Goal: Task Accomplishment & Management: Manage account settings

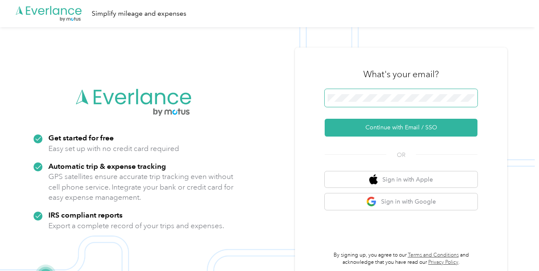
click at [396, 93] on span at bounding box center [401, 98] width 153 height 18
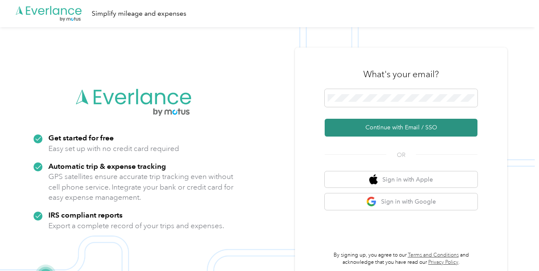
click at [395, 124] on button "Continue with Email / SSO" at bounding box center [401, 128] width 153 height 18
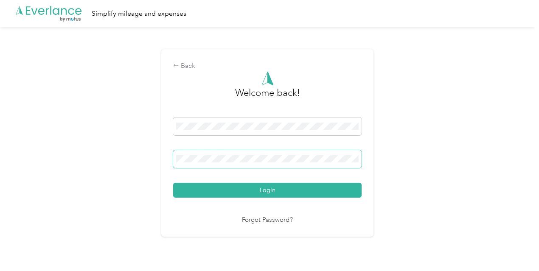
click at [173, 183] on button "Login" at bounding box center [267, 190] width 188 height 15
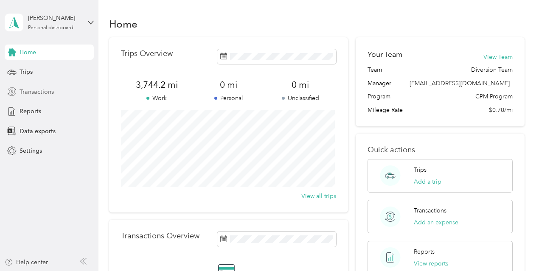
click at [48, 90] on span "Transactions" at bounding box center [37, 91] width 34 height 9
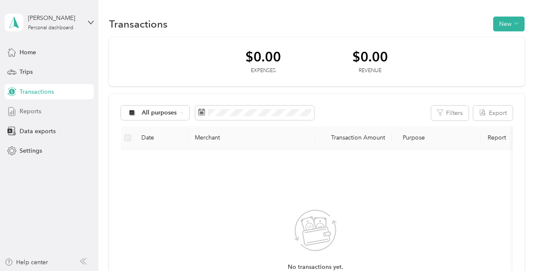
click at [35, 112] on span "Reports" at bounding box center [31, 111] width 22 height 9
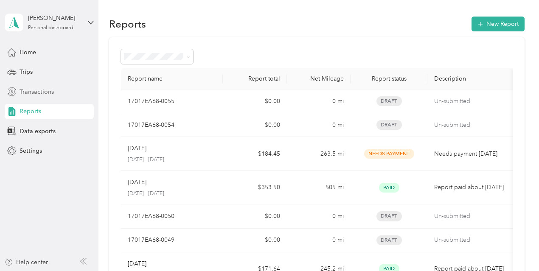
click at [40, 93] on span "Transactions" at bounding box center [37, 91] width 34 height 9
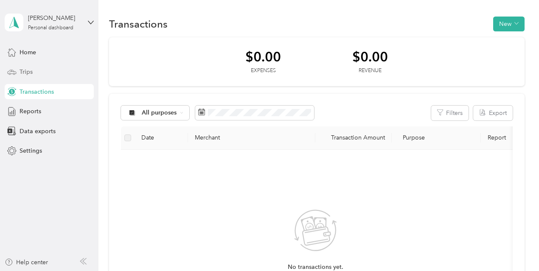
click at [43, 73] on div "Trips" at bounding box center [49, 71] width 89 height 15
